Goal: Navigation & Orientation: Find specific page/section

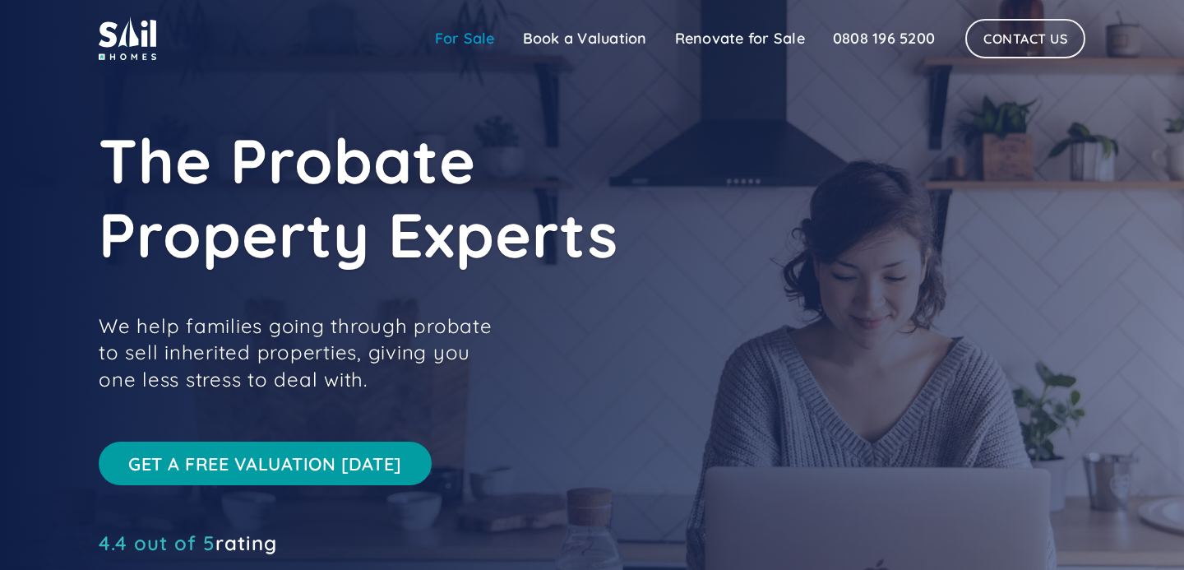
click at [457, 49] on link "For Sale" at bounding box center [465, 38] width 88 height 33
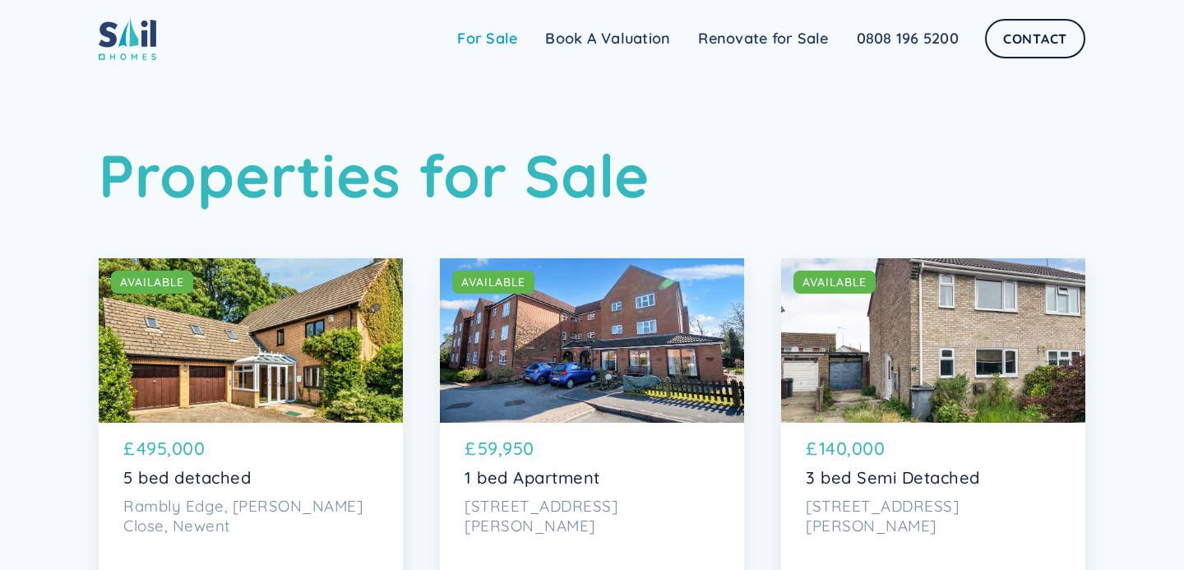
click at [507, 40] on link "For Sale" at bounding box center [487, 38] width 88 height 33
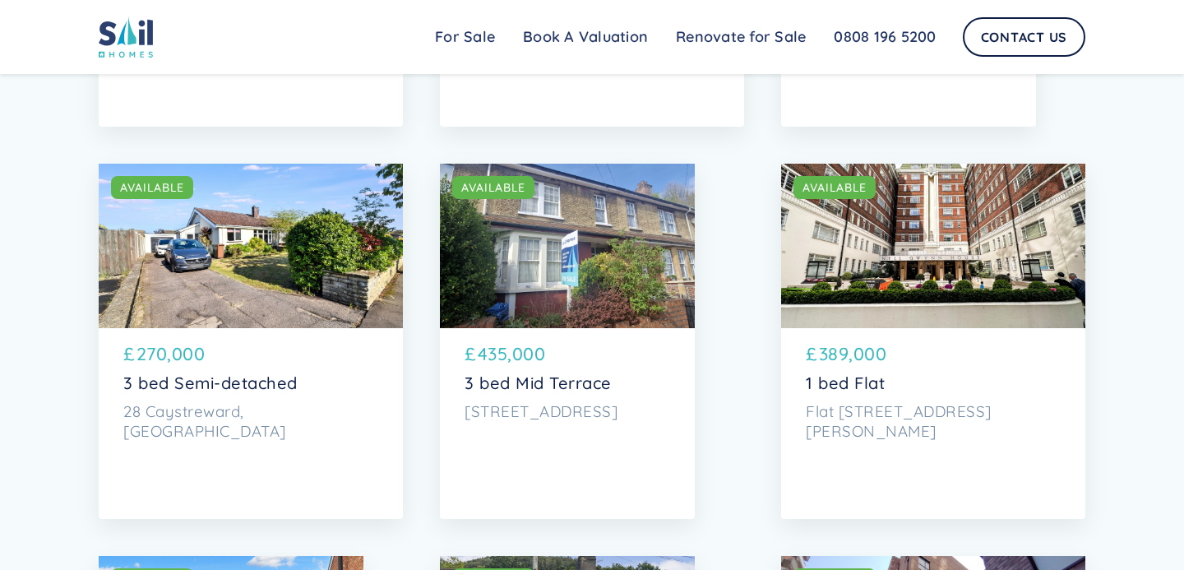
scroll to position [3238, 0]
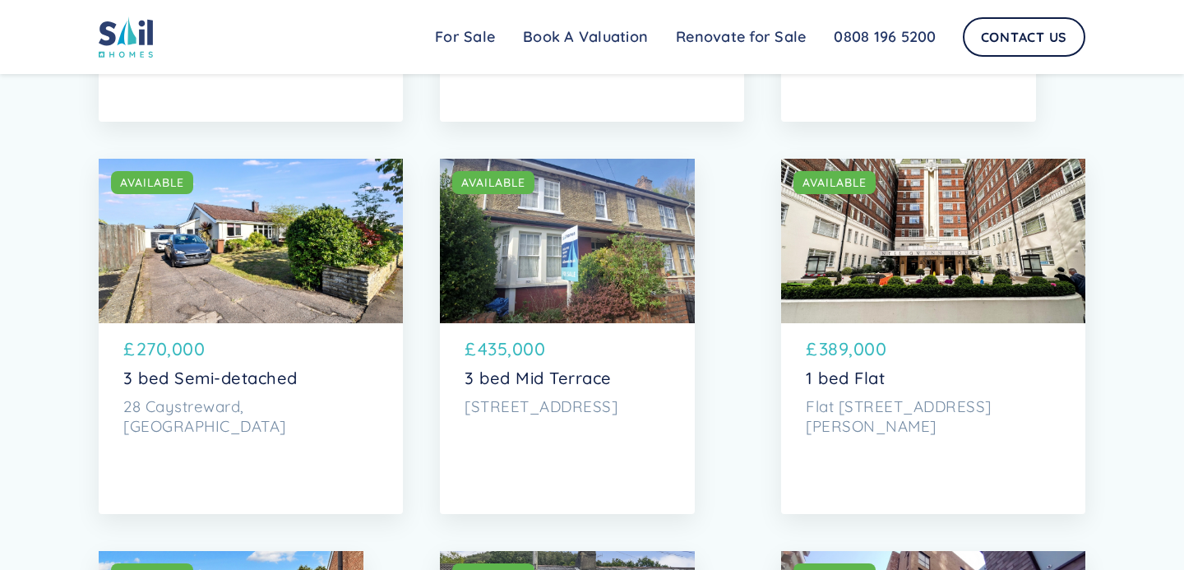
click at [608, 279] on div "SOLD AVAILABLE" at bounding box center [567, 241] width 255 height 164
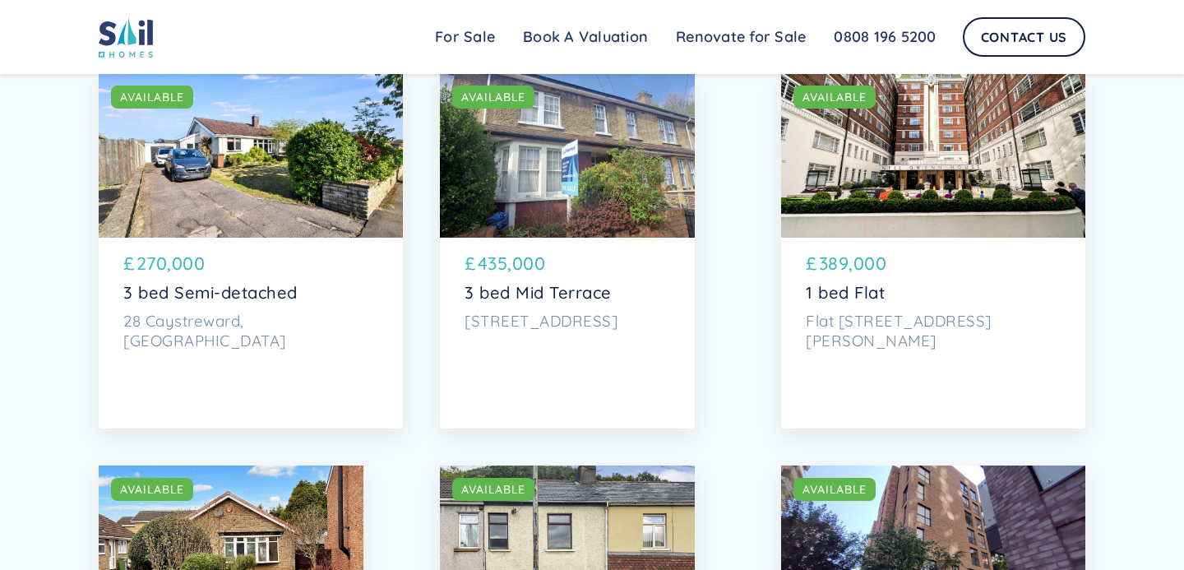
scroll to position [3304, 0]
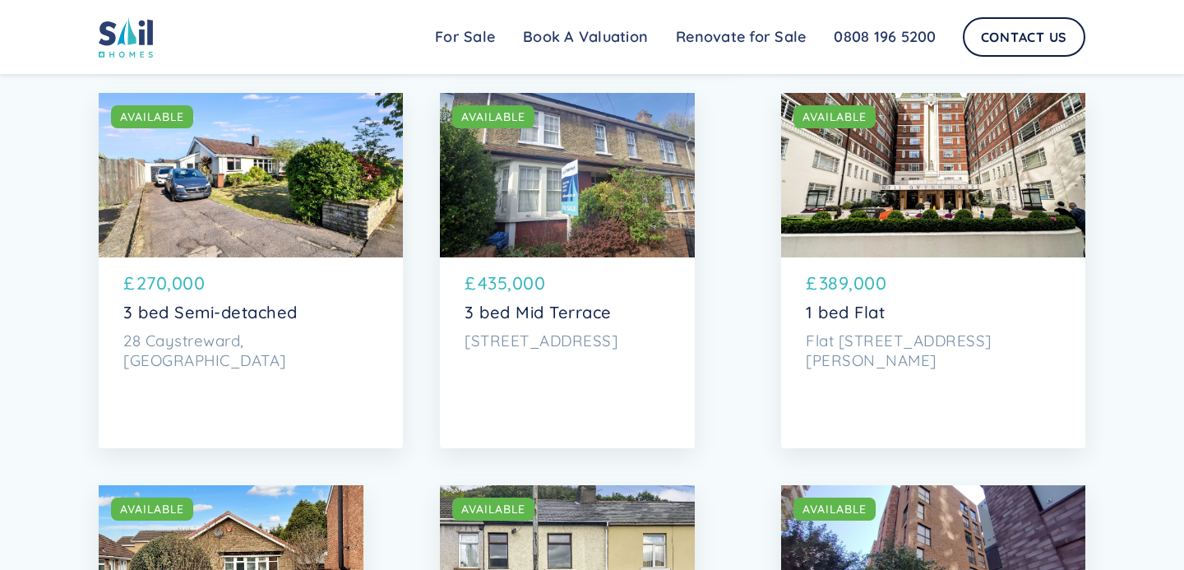
click at [577, 155] on div "SOLD AVAILABLE" at bounding box center [567, 175] width 255 height 164
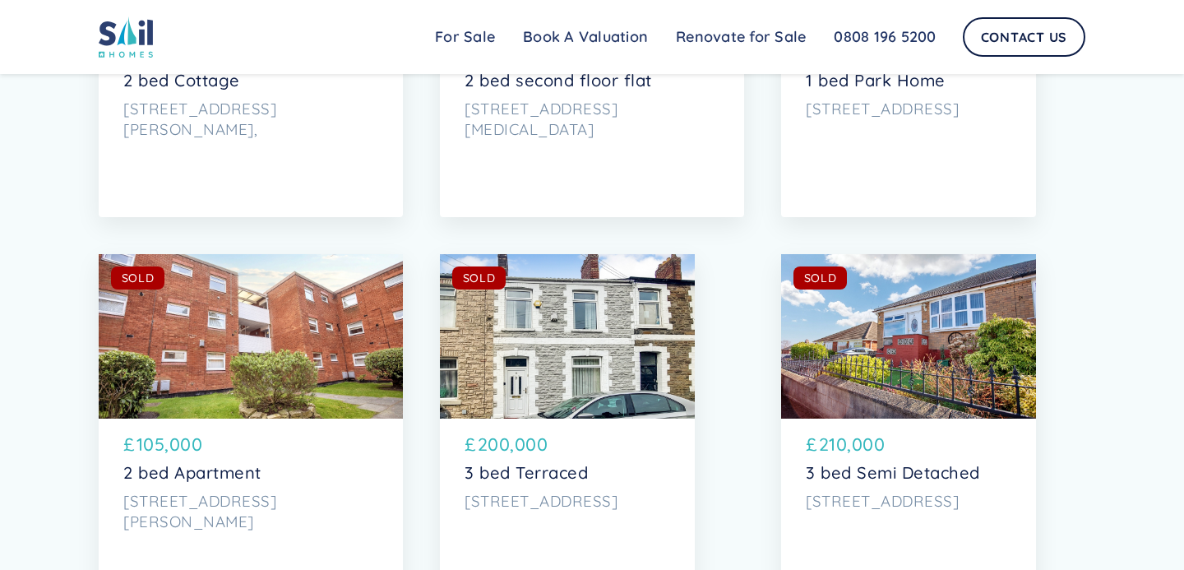
scroll to position [4973, 0]
